Goal: Check status: Check status

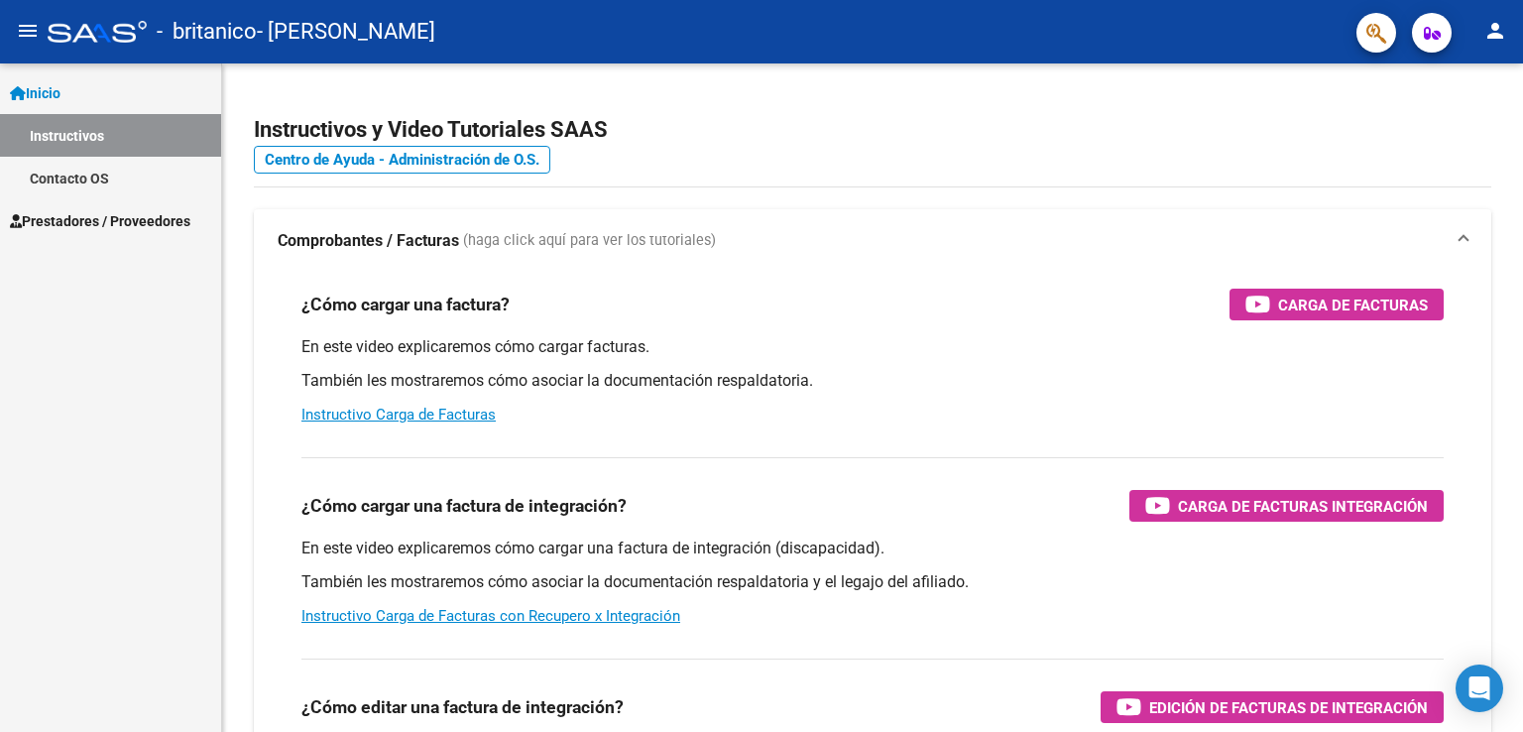
click at [163, 215] on span "Prestadores / Proveedores" at bounding box center [100, 221] width 181 height 22
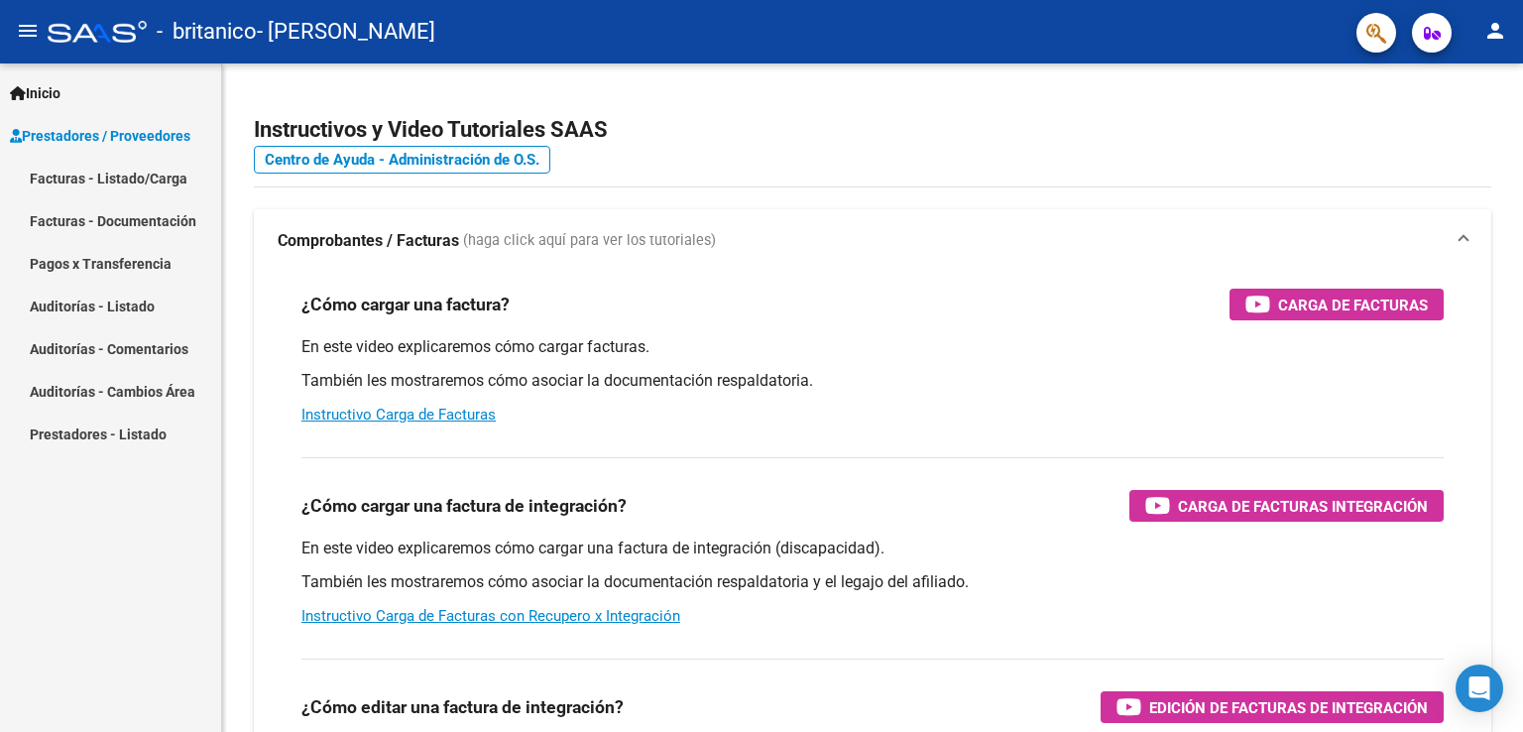
click at [143, 271] on link "Pagos x Transferencia" at bounding box center [110, 263] width 221 height 43
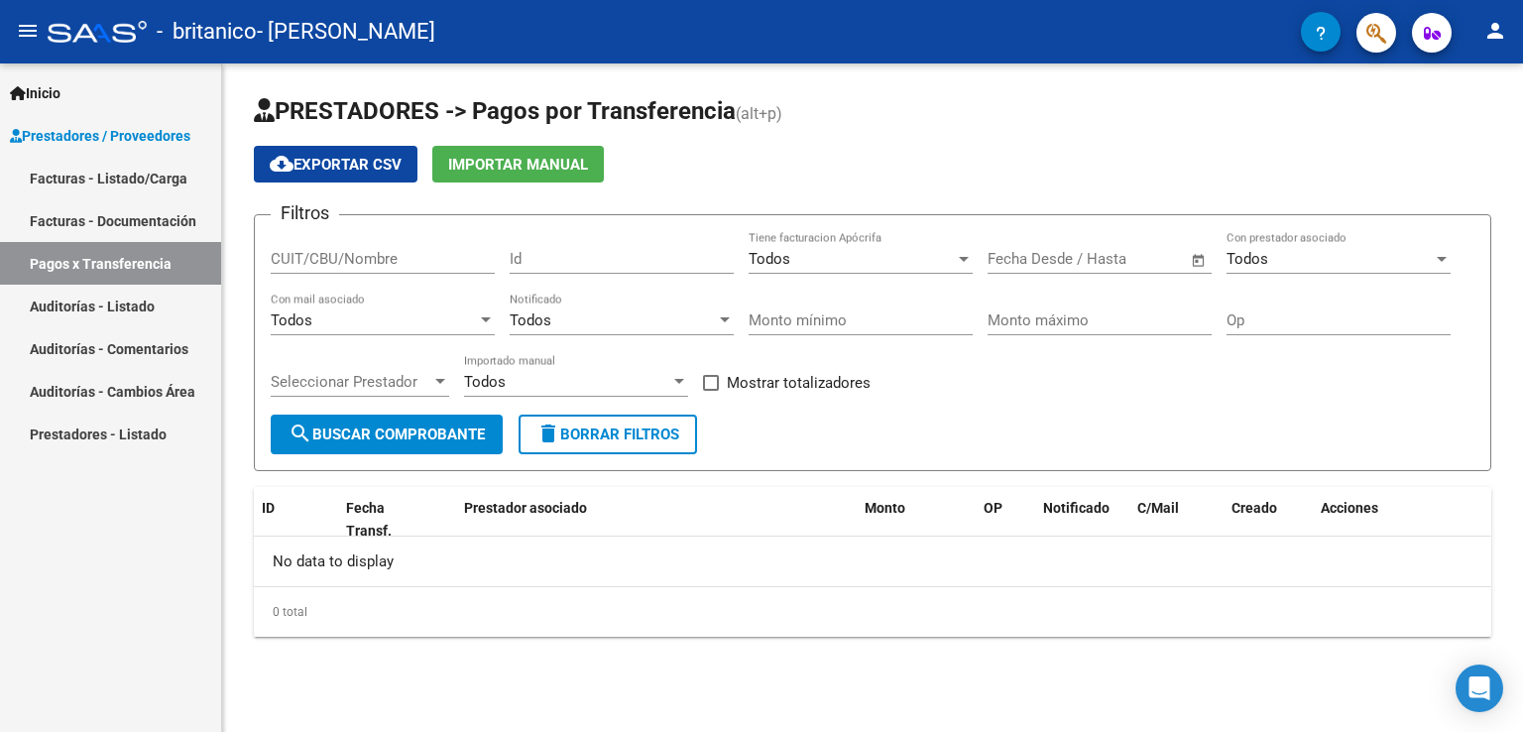
click at [442, 434] on span "search Buscar Comprobante" at bounding box center [387, 434] width 196 height 18
click at [385, 256] on input "CUIT/CBU/Nombre" at bounding box center [383, 259] width 224 height 18
type input "27373680422"
click at [376, 423] on button "search Buscar Comprobante" at bounding box center [387, 435] width 232 height 40
click at [1291, 255] on div "Todos" at bounding box center [1330, 259] width 206 height 18
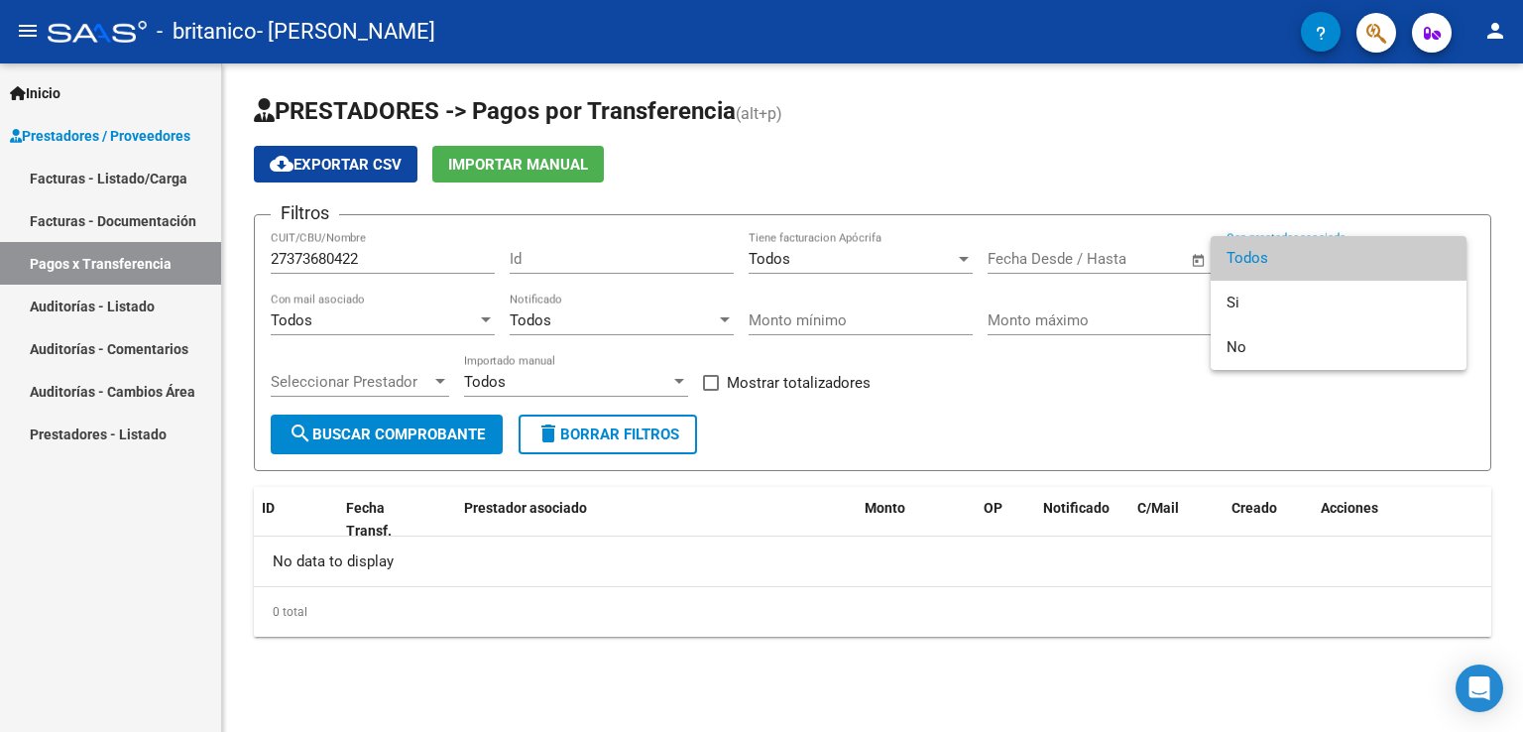
click at [1291, 255] on span "Todos" at bounding box center [1339, 258] width 224 height 45
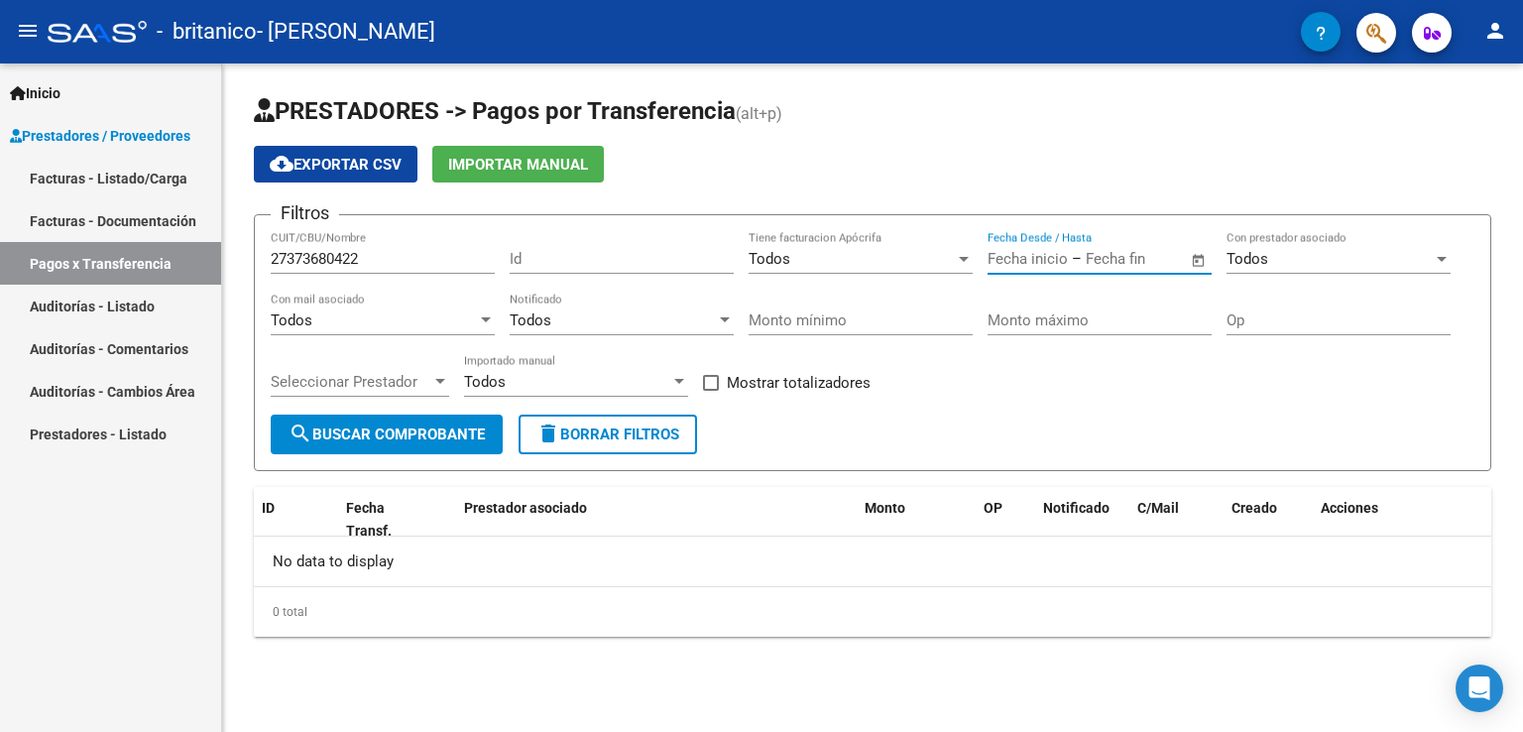
click at [1120, 256] on input "text" at bounding box center [1134, 259] width 96 height 18
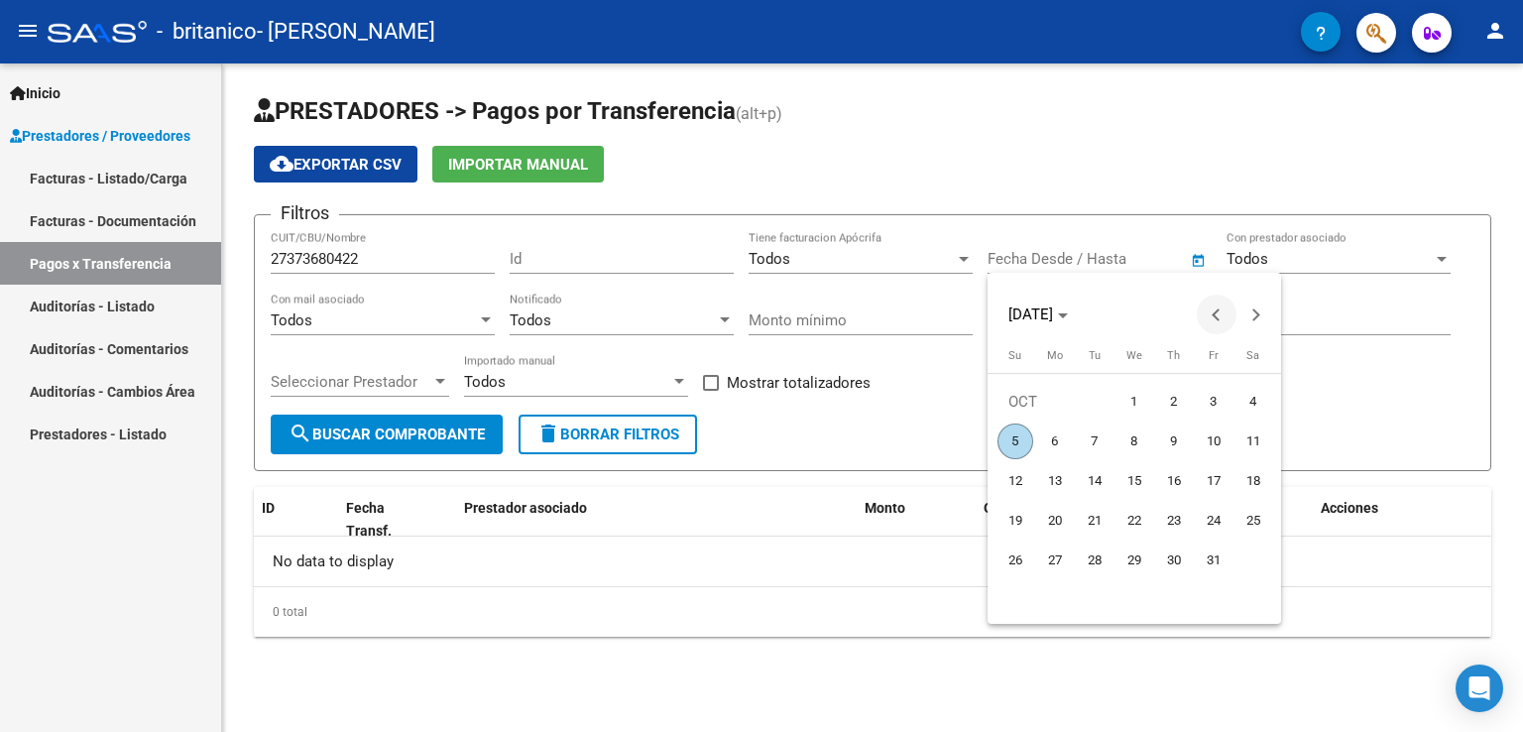
click at [1209, 314] on span "Previous month" at bounding box center [1217, 315] width 40 height 40
click at [1099, 445] on span "1" at bounding box center [1095, 441] width 36 height 36
type input "[DATE]"
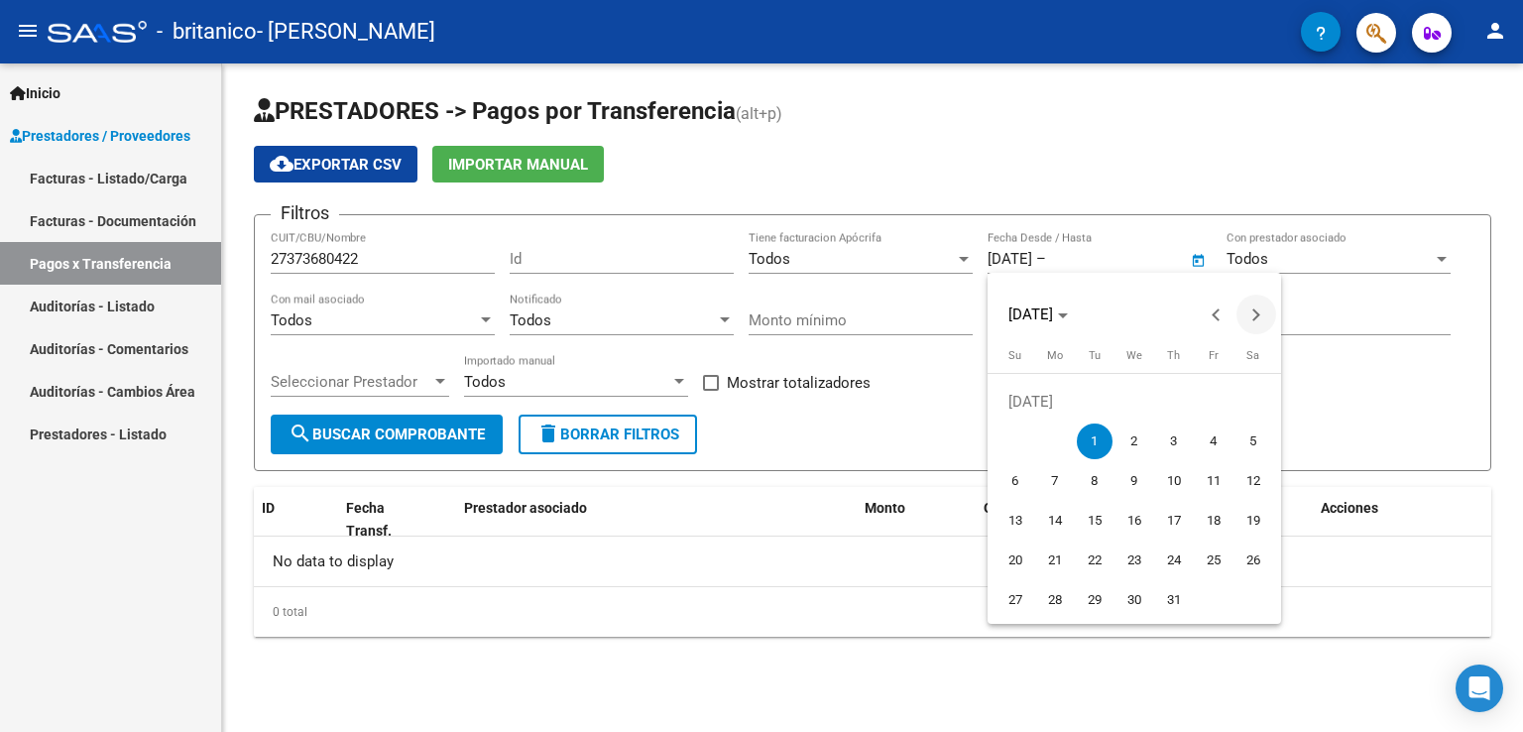
click at [1259, 313] on button "Next month" at bounding box center [1257, 315] width 40 height 40
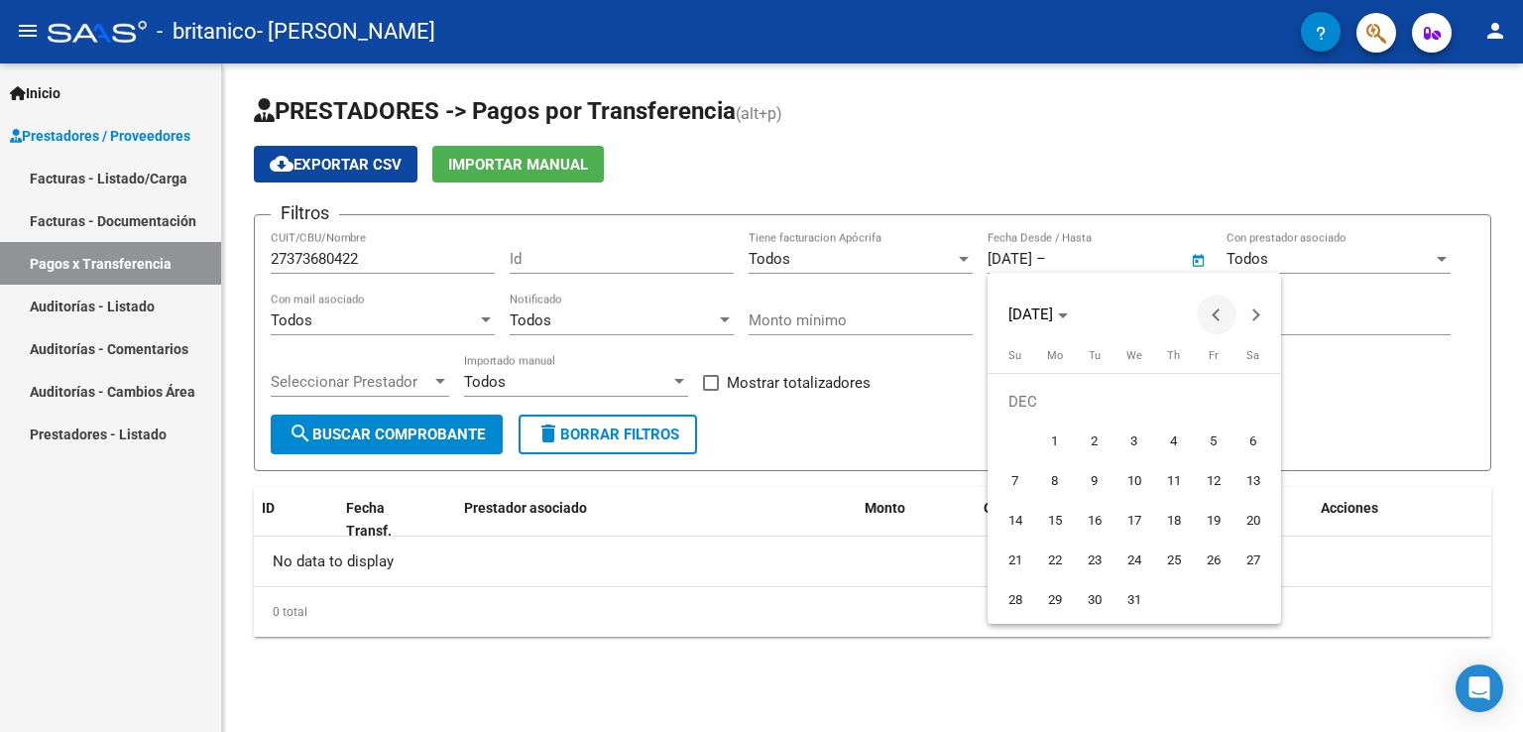
click at [1214, 306] on span "Previous month" at bounding box center [1217, 315] width 40 height 40
click at [1024, 436] on span "5" at bounding box center [1016, 441] width 36 height 36
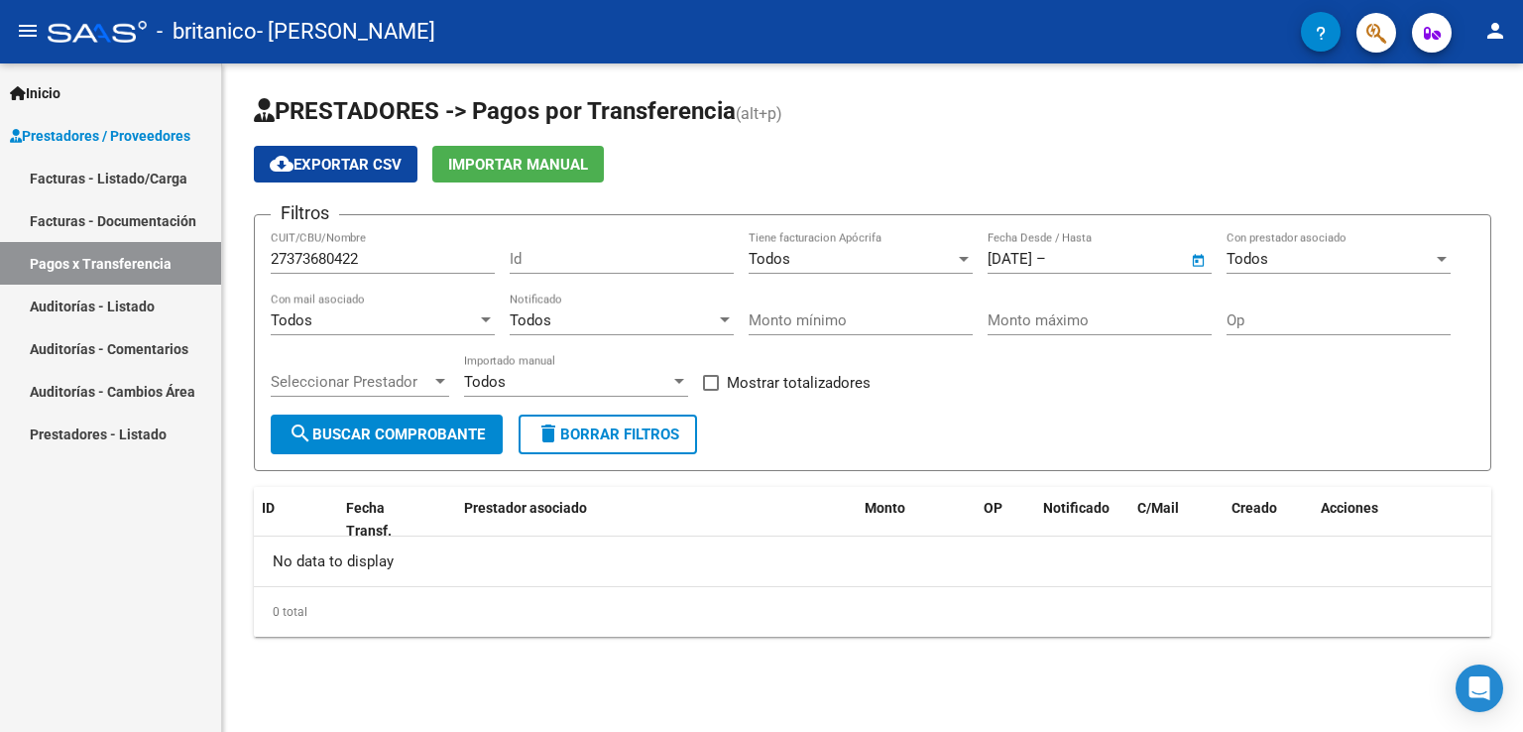
type input "[DATE]"
click at [442, 439] on span "search Buscar Comprobante" at bounding box center [387, 434] width 196 height 18
drag, startPoint x: 393, startPoint y: 257, endPoint x: 166, endPoint y: 260, distance: 227.1
click at [169, 259] on mat-sidenav-container "Inicio Instructivos Contacto OS Prestadores / Proveedores Facturas - Listado/Ca…" at bounding box center [761, 397] width 1523 height 668
type input "[PERSON_NAME]"
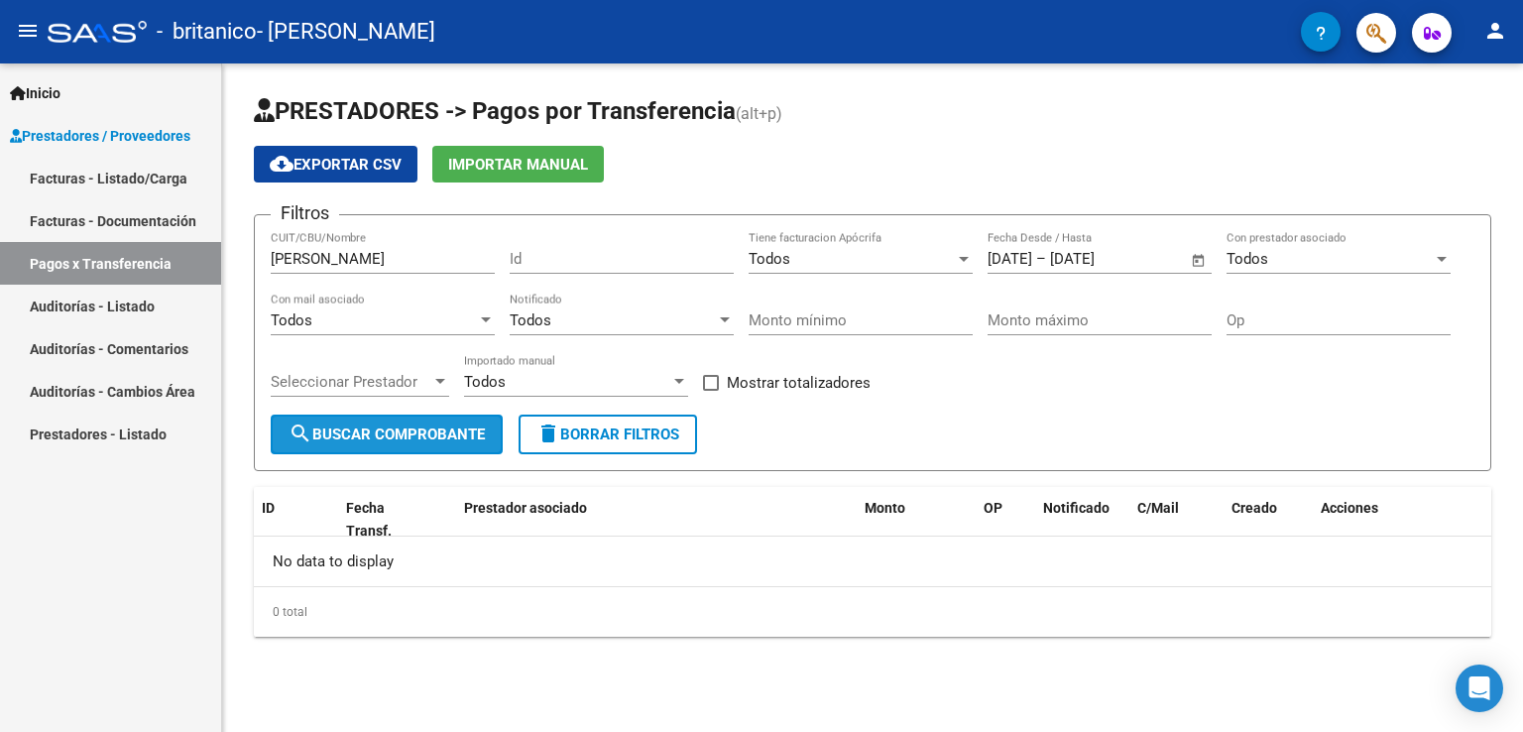
click at [387, 448] on button "search Buscar Comprobante" at bounding box center [387, 435] width 232 height 40
drag, startPoint x: 357, startPoint y: 255, endPoint x: 179, endPoint y: 259, distance: 178.6
click at [179, 259] on mat-sidenav-container "Inicio Instructivos Contacto OS Prestadores / Proveedores Facturas - Listado/Ca…" at bounding box center [761, 397] width 1523 height 668
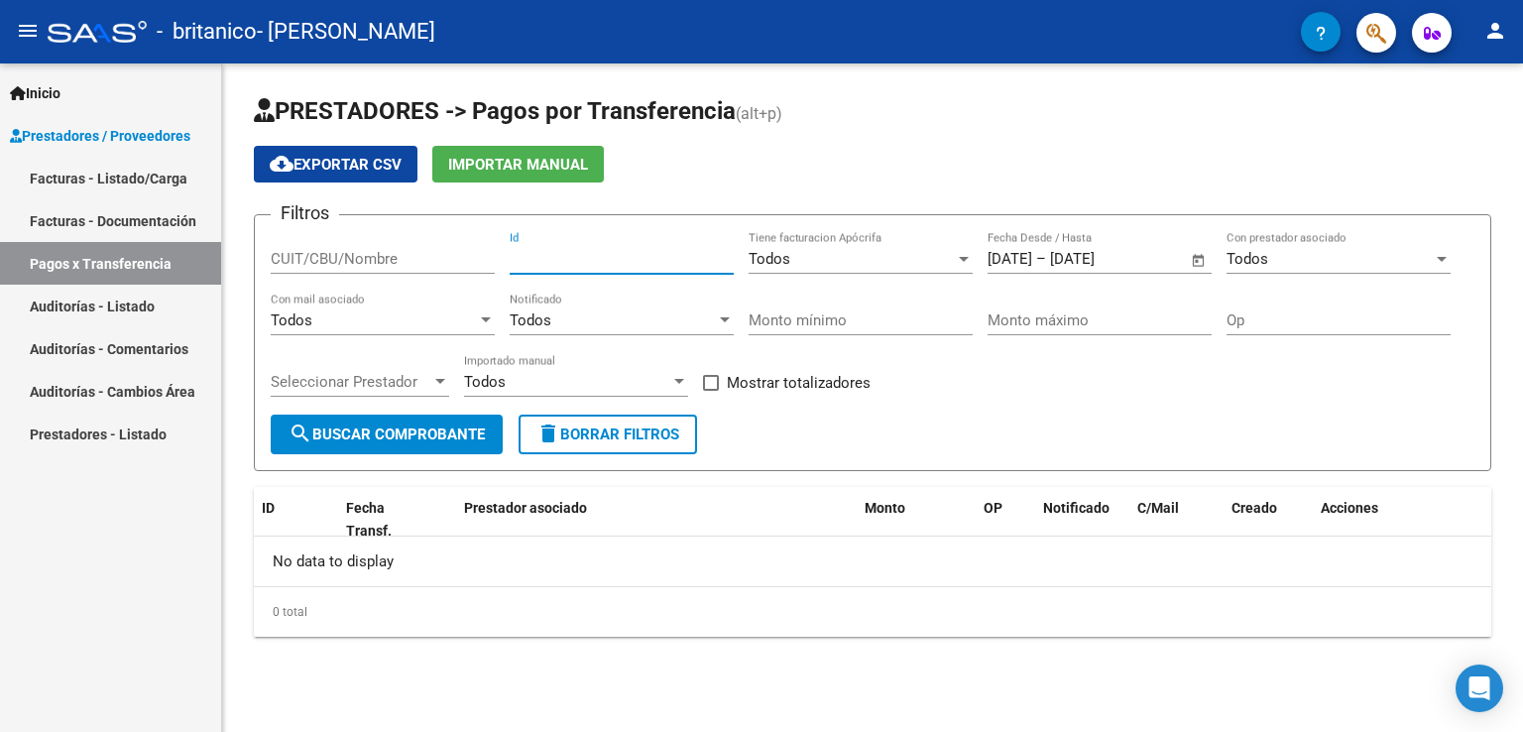
click at [540, 259] on input "Id" at bounding box center [622, 259] width 224 height 18
click at [444, 269] on div "CUIT/CBU/Nombre" at bounding box center [383, 252] width 224 height 43
click at [436, 387] on div at bounding box center [440, 382] width 18 height 16
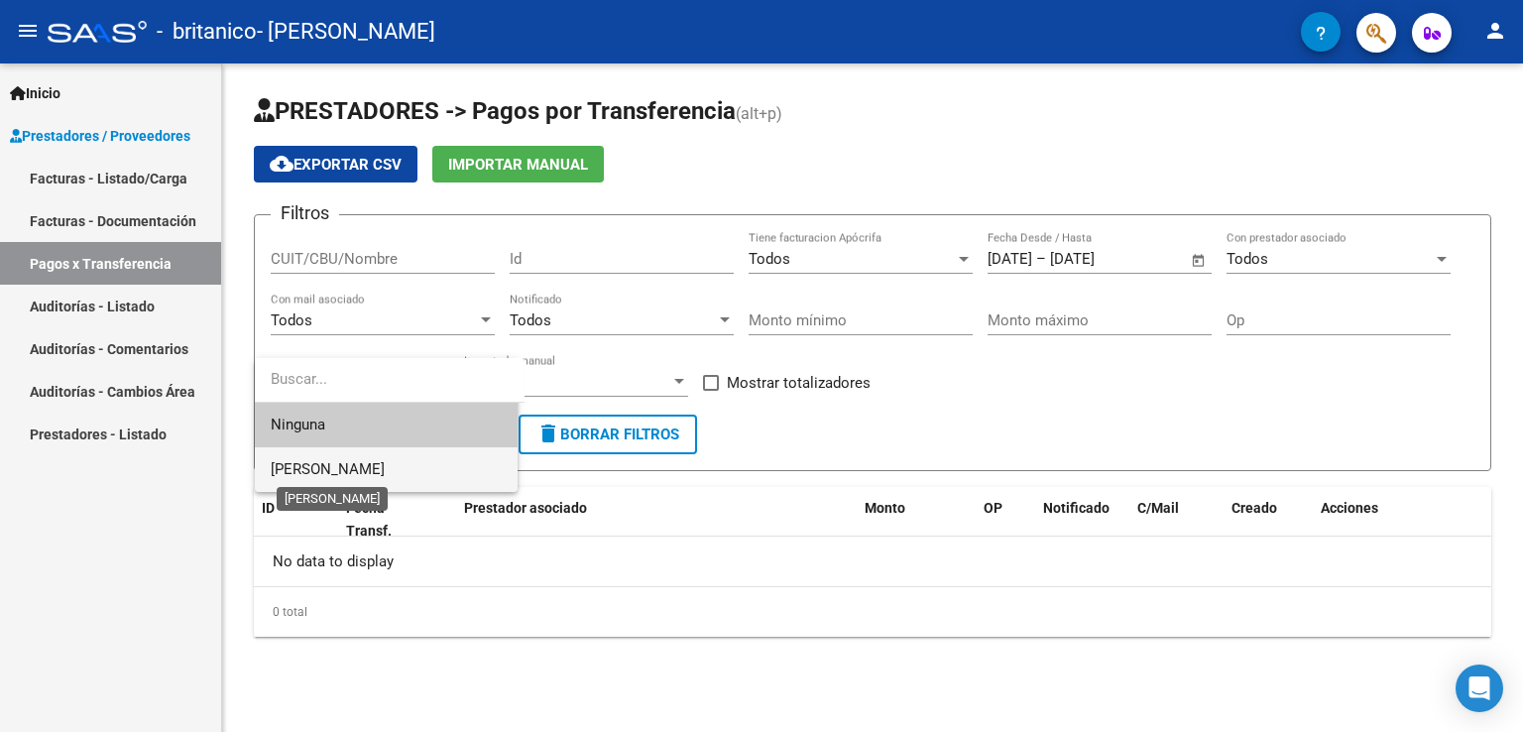
click at [385, 468] on span "[PERSON_NAME]" at bounding box center [328, 469] width 114 height 18
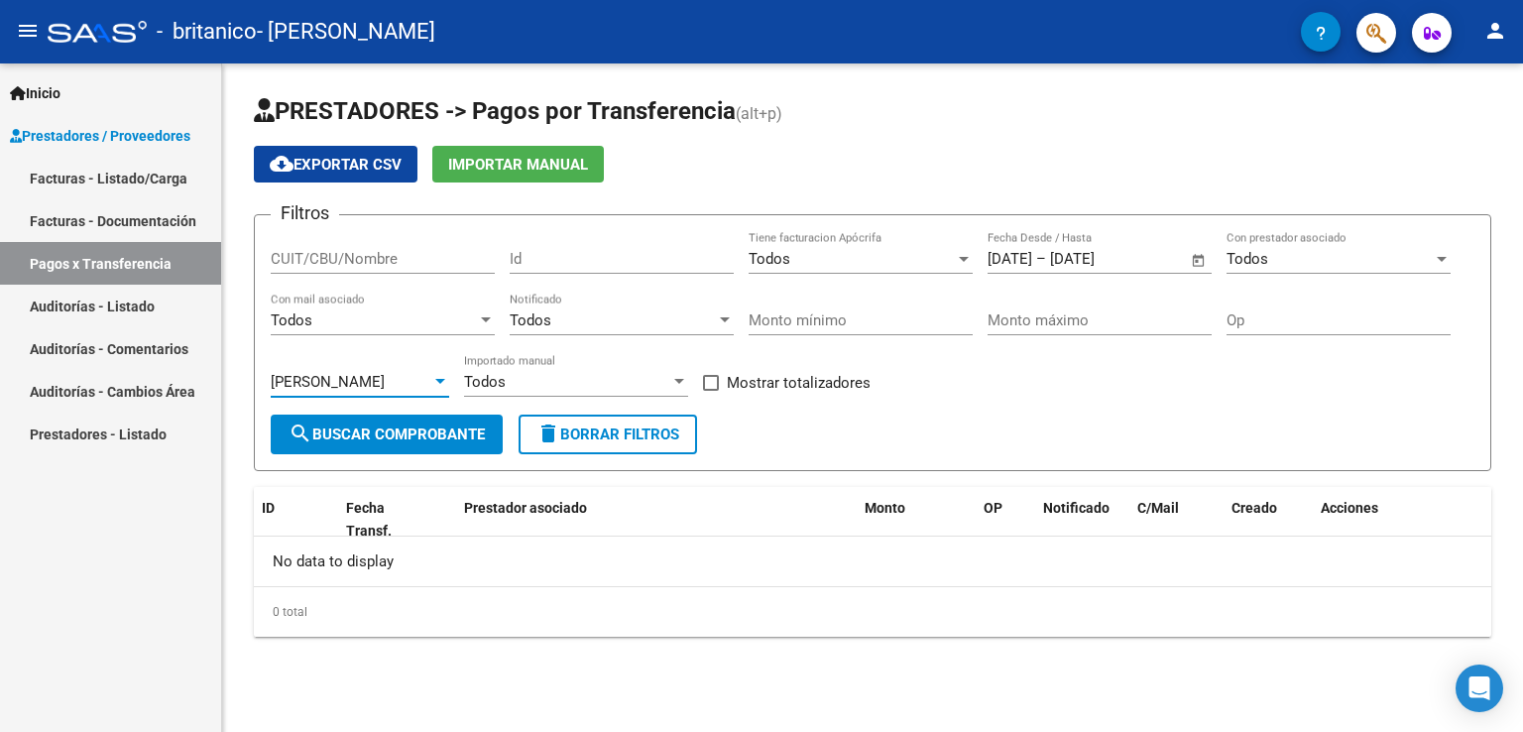
click at [373, 438] on span "search Buscar Comprobante" at bounding box center [387, 434] width 196 height 18
click at [365, 263] on input "CUIT/CBU/Nombre" at bounding box center [383, 259] width 224 height 18
type input "[PERSON_NAME]"
drag, startPoint x: 457, startPoint y: 259, endPoint x: 109, endPoint y: 258, distance: 348.1
click at [109, 258] on mat-sidenav-container "Inicio Instructivos Contacto OS Prestadores / Proveedores Facturas - Listado/Ca…" at bounding box center [761, 397] width 1523 height 668
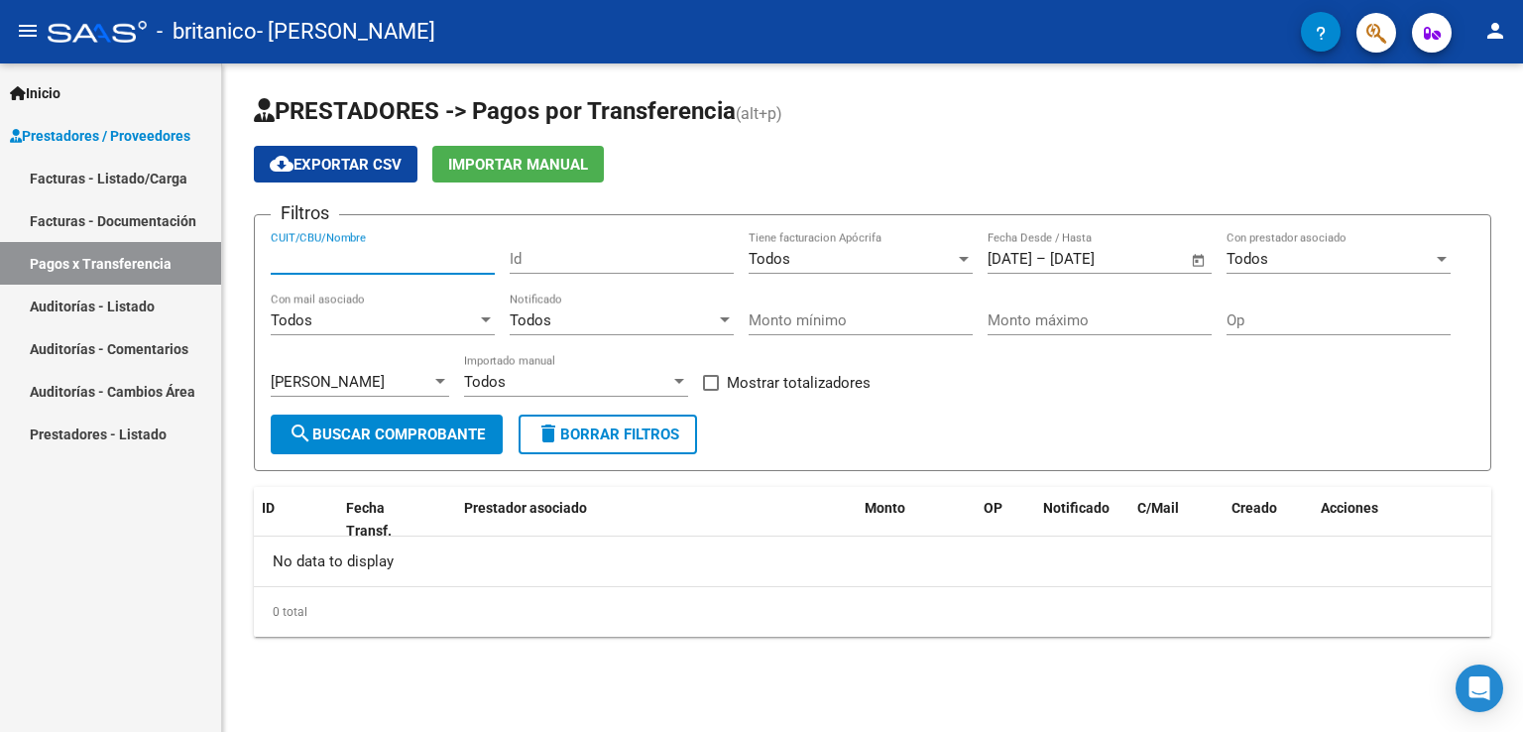
click at [471, 440] on span "search Buscar Comprobante" at bounding box center [387, 434] width 196 height 18
